Goal: Use online tool/utility: Use online tool/utility

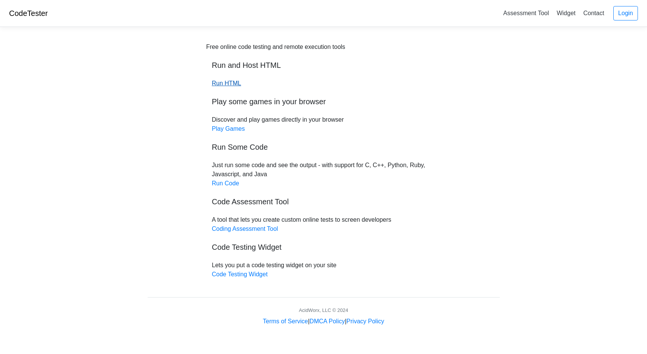
click at [232, 83] on link "Run HTML" at bounding box center [226, 83] width 29 height 6
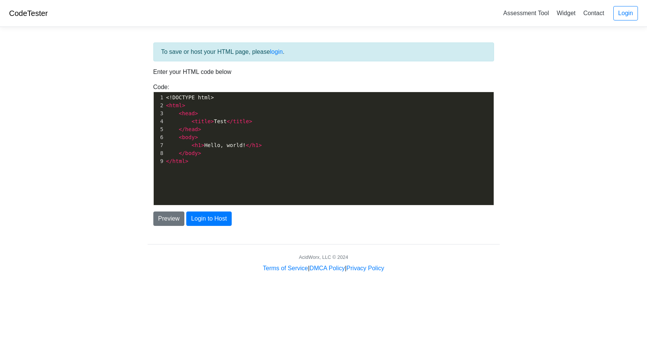
scroll to position [3, 0]
click at [241, 143] on span "< h1 > Hello, world! </ h1 >" at bounding box center [214, 145] width 96 height 6
type textarea "<!DOCTYPE html> <html> <head> <title>Test</title> </head> <body> <h1>Hello, wor…"
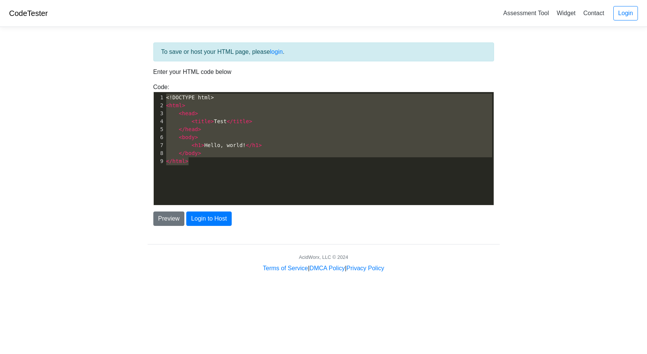
scroll to position [3531, 0]
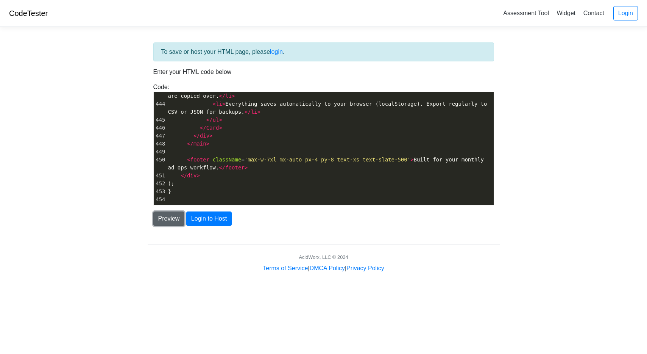
click at [171, 222] on button "Preview" at bounding box center [168, 218] width 31 height 14
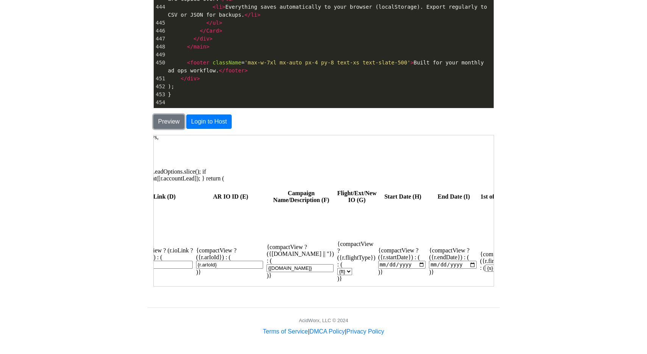
scroll to position [854, 295]
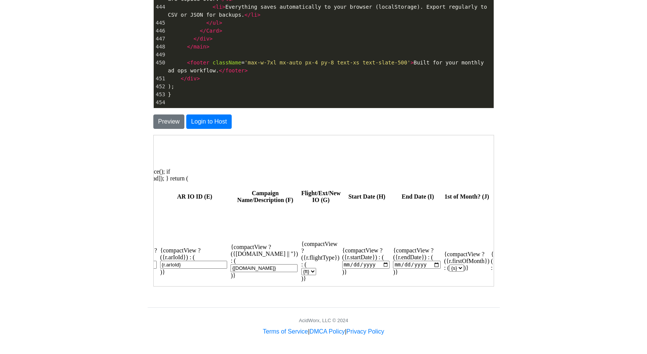
drag, startPoint x: 296, startPoint y: 256, endPoint x: 300, endPoint y: 262, distance: 6.6
click at [341, 259] on td "{compactView ? ( {r.startDate} ) : ( )}" at bounding box center [366, 261] width 50 height 42
drag, startPoint x: 317, startPoint y: 263, endPoint x: 304, endPoint y: 256, distance: 14.7
click at [341, 263] on input "date" at bounding box center [364, 264] width 47 height 8
